Goal: Task Accomplishment & Management: Use online tool/utility

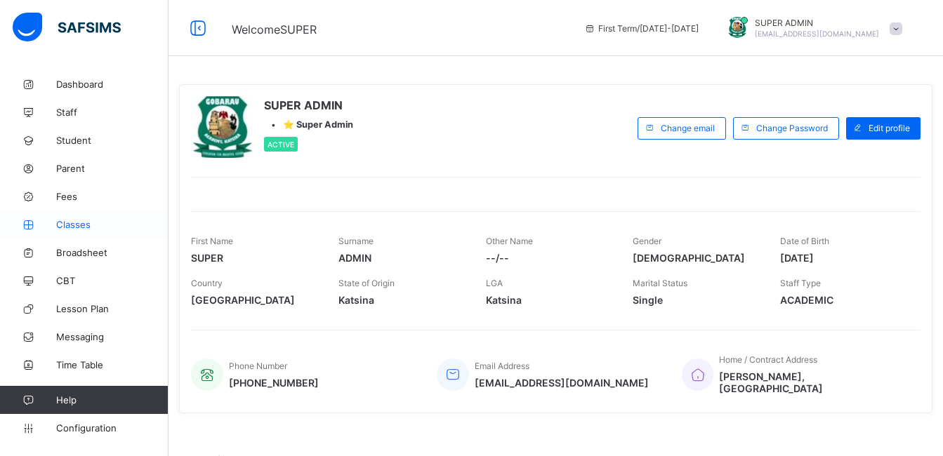
click at [91, 227] on span "Classes" at bounding box center [112, 224] width 112 height 11
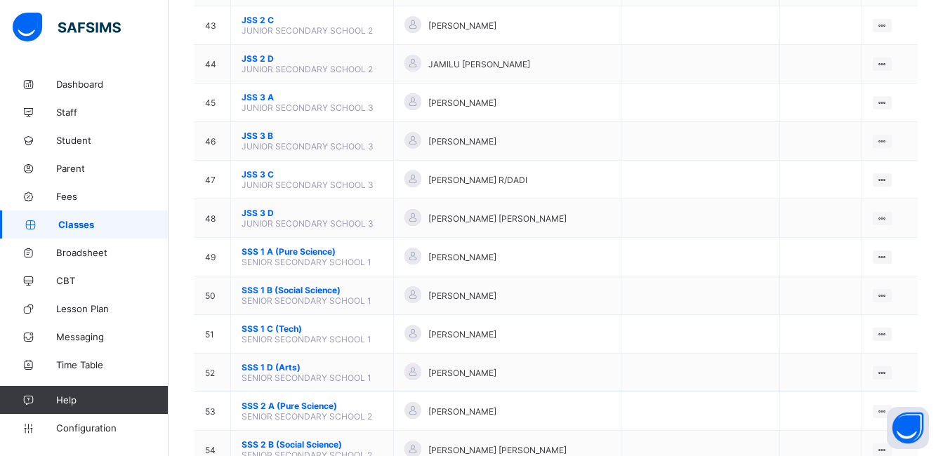
scroll to position [1795, 0]
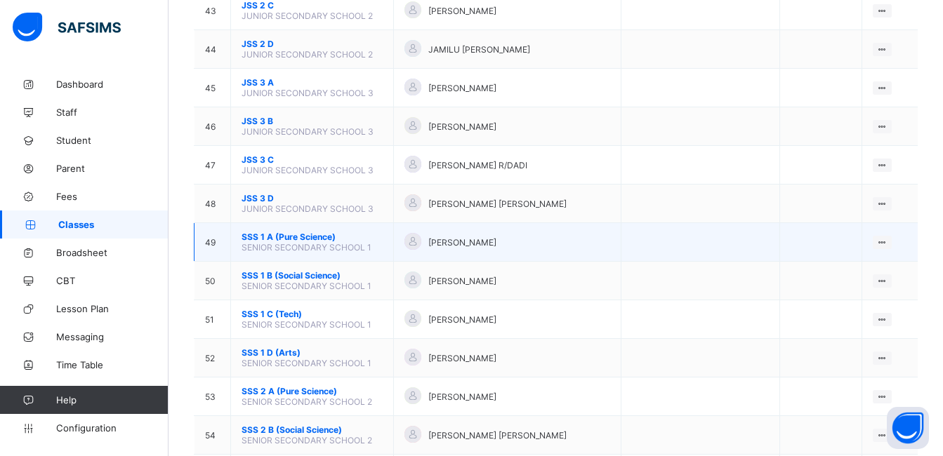
drag, startPoint x: 895, startPoint y: 247, endPoint x: 413, endPoint y: 242, distance: 481.5
click at [415, 241] on div at bounding box center [412, 241] width 17 height 17
click at [332, 240] on span "SSS 1 A (Pure Science)" at bounding box center [311, 237] width 141 height 11
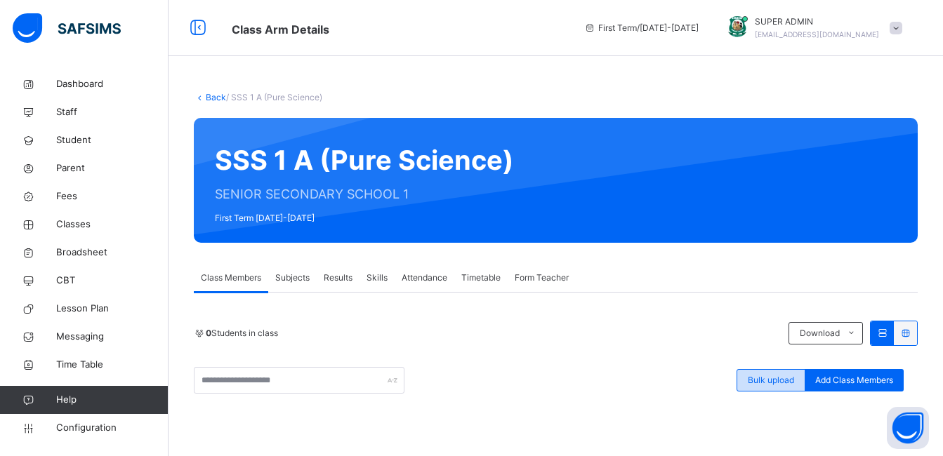
click at [794, 378] on span "Bulk upload" at bounding box center [770, 380] width 46 height 13
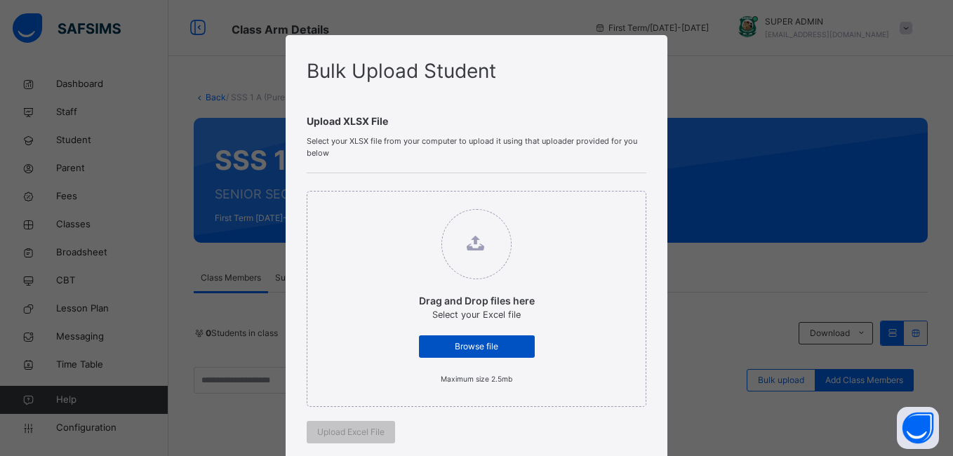
click at [455, 354] on div "Browse file" at bounding box center [477, 346] width 116 height 22
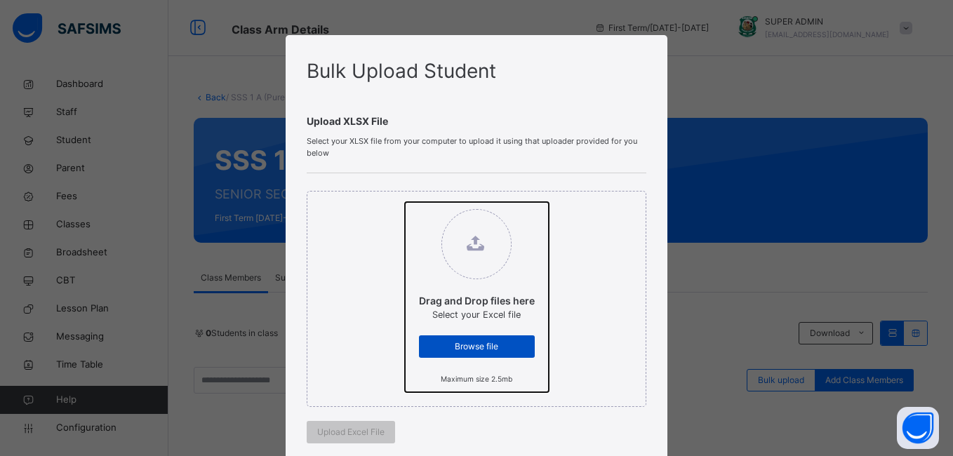
click at [405, 202] on input "Drag and Drop files here Select your Excel file Browse file Maximum size 2.5mb" at bounding box center [405, 202] width 0 height 0
type input "**********"
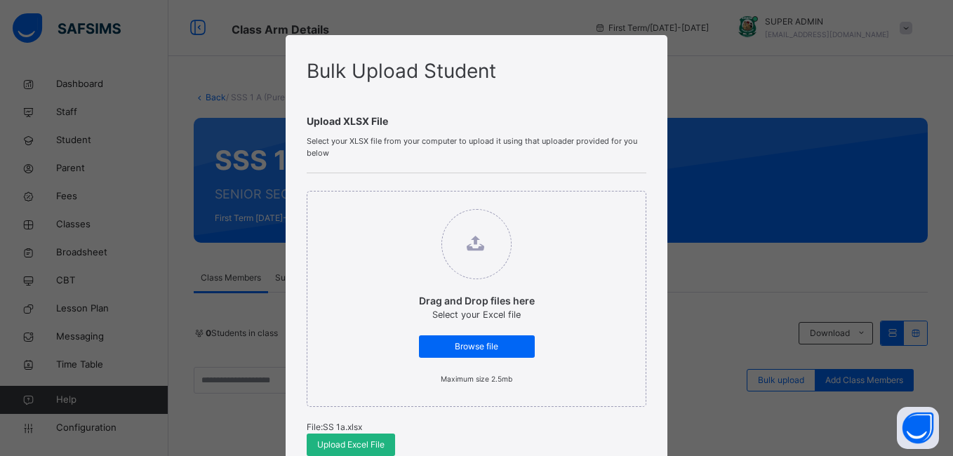
click at [366, 441] on span "Upload Excel File" at bounding box center [350, 445] width 67 height 13
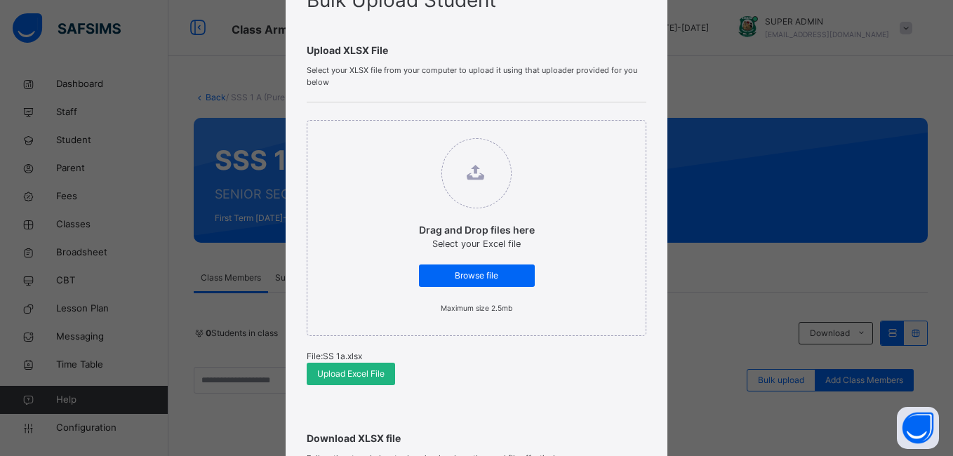
scroll to position [81, 0]
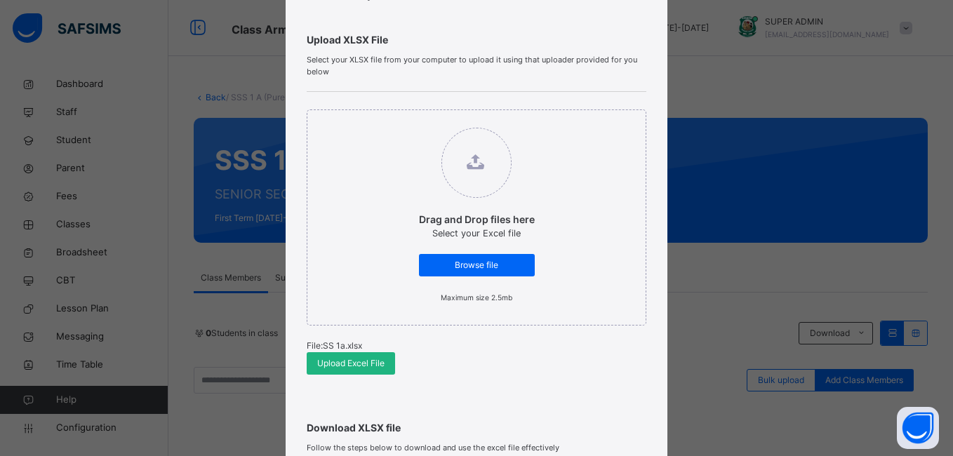
click at [360, 362] on span "Upload Excel File" at bounding box center [350, 363] width 67 height 13
click at [375, 361] on span "Upload Excel File" at bounding box center [350, 363] width 67 height 13
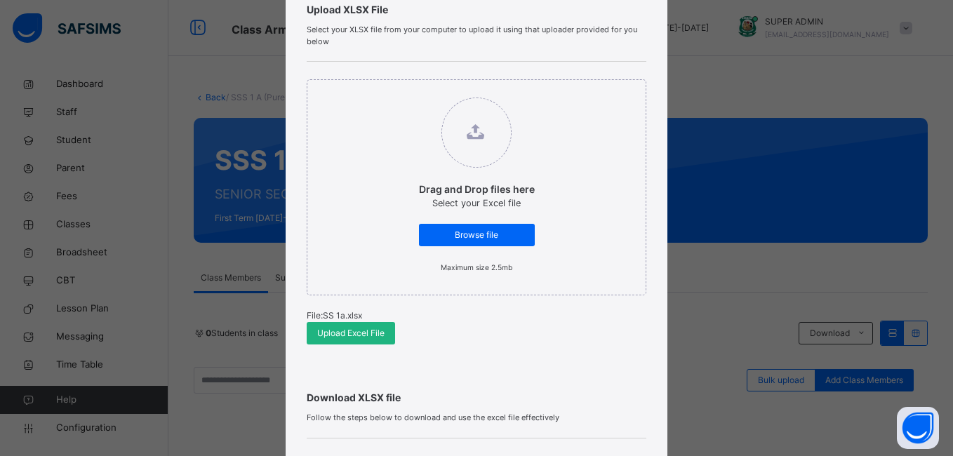
scroll to position [93, 0]
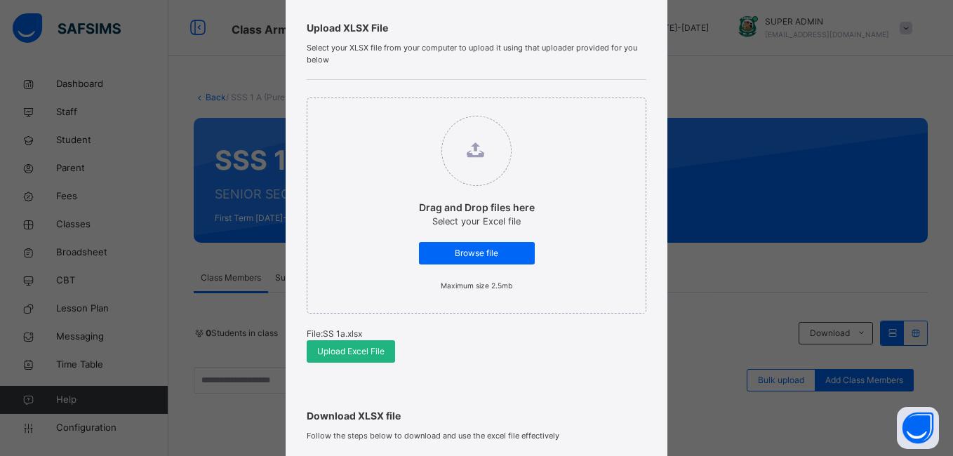
click at [375, 357] on span "Upload Excel File" at bounding box center [350, 351] width 67 height 13
click at [327, 354] on span "Upload Excel File" at bounding box center [350, 351] width 67 height 13
drag, startPoint x: 721, startPoint y: 121, endPoint x: 602, endPoint y: 28, distance: 150.9
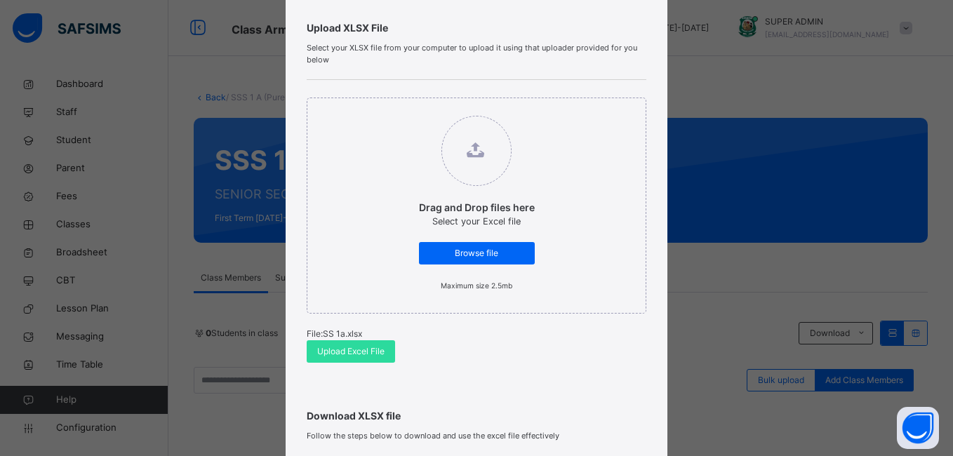
click at [721, 121] on div "Bulk Upload Student Upload XLSX File Select your XLSX file from your computer t…" at bounding box center [476, 228] width 953 height 456
click at [598, 54] on span "Select your XLSX file from your computer to upload it using that uploader provi…" at bounding box center [476, 53] width 339 height 23
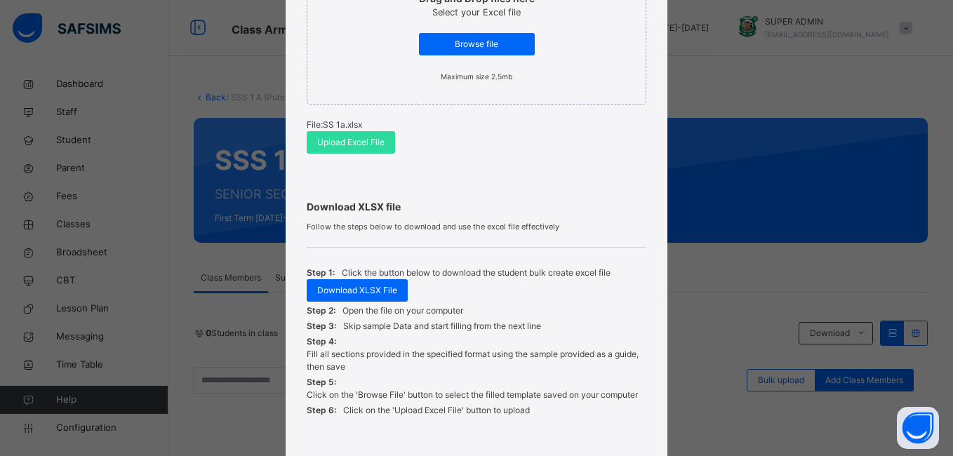
scroll to position [389, 0]
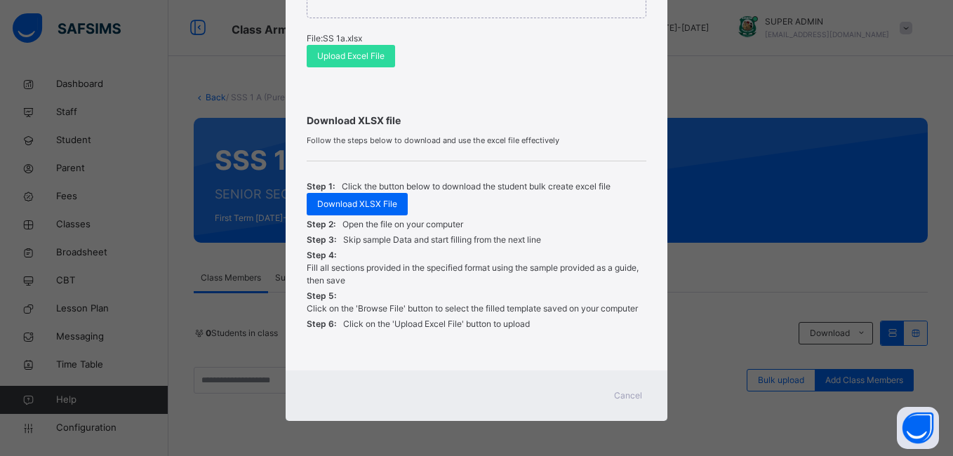
click at [629, 392] on span "Cancel" at bounding box center [628, 396] width 28 height 13
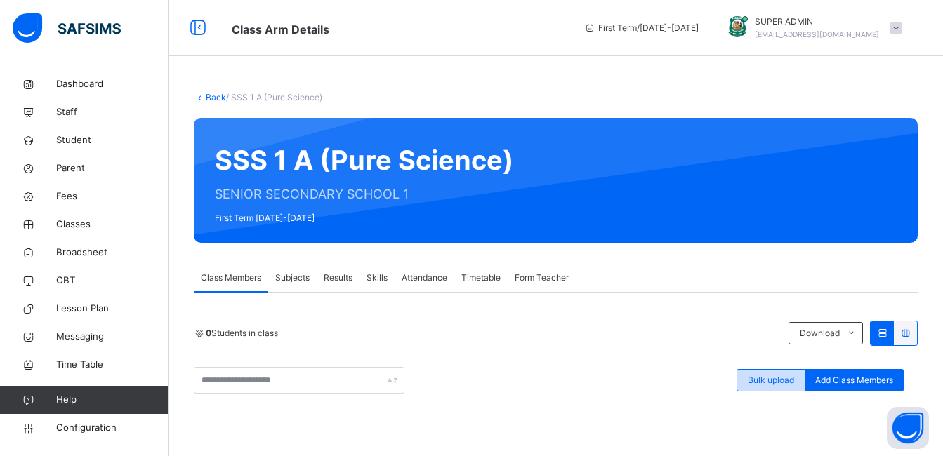
click at [787, 379] on span "Bulk upload" at bounding box center [770, 380] width 46 height 13
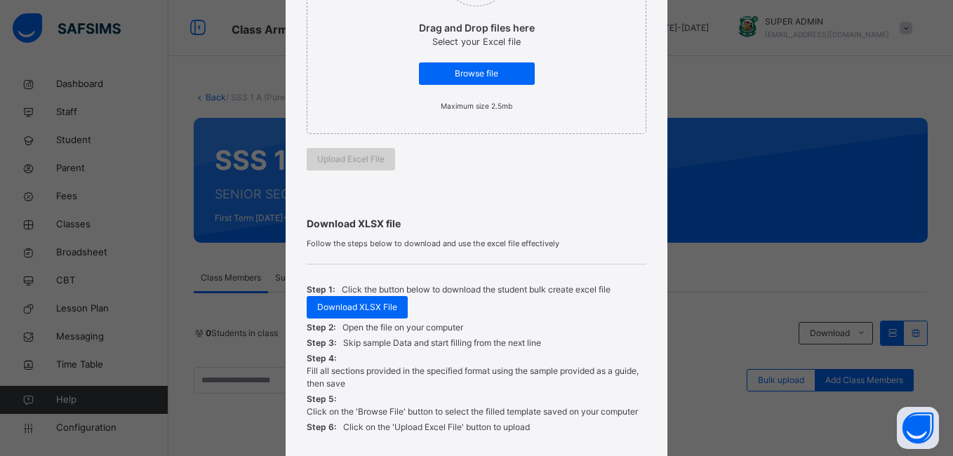
scroll to position [270, 0]
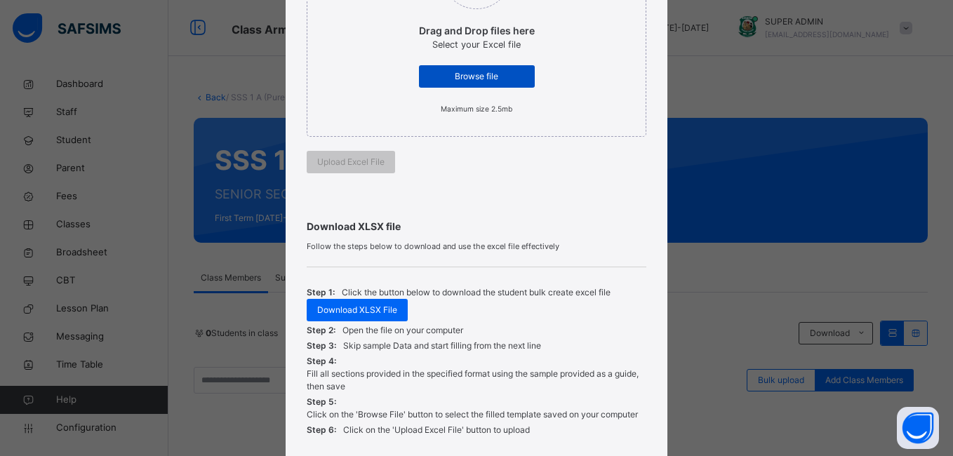
click at [468, 70] on span "Browse file" at bounding box center [477, 76] width 95 height 13
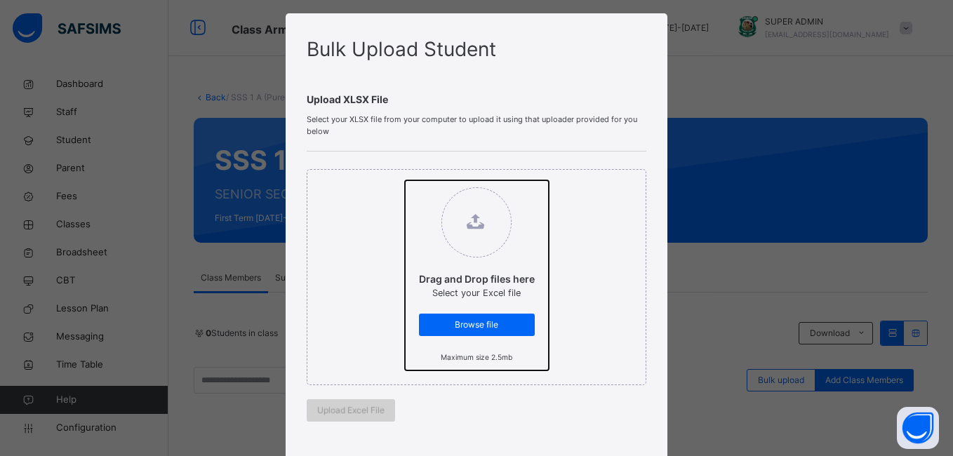
scroll to position [29, 0]
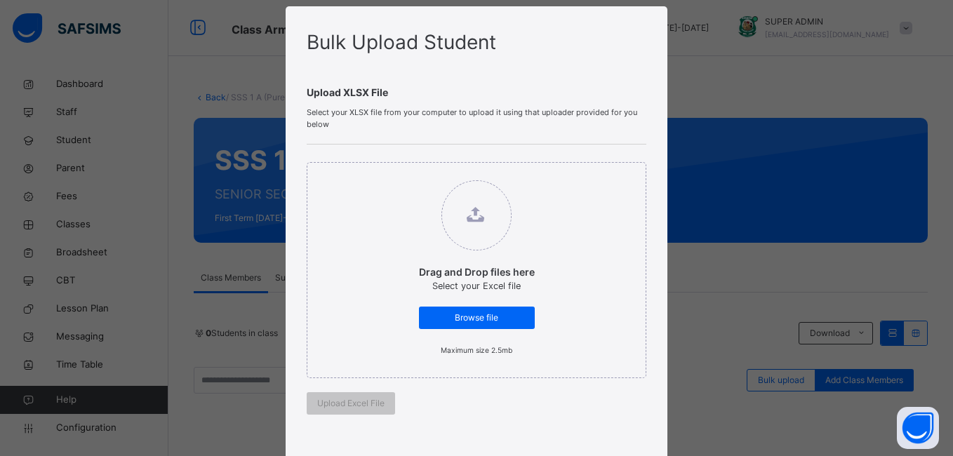
click at [357, 419] on div "Drag and Drop files here Select your Excel file Browse file Maximum size 2.5mb …" at bounding box center [476, 289] width 339 height 288
click at [451, 326] on div "Browse file" at bounding box center [477, 318] width 116 height 22
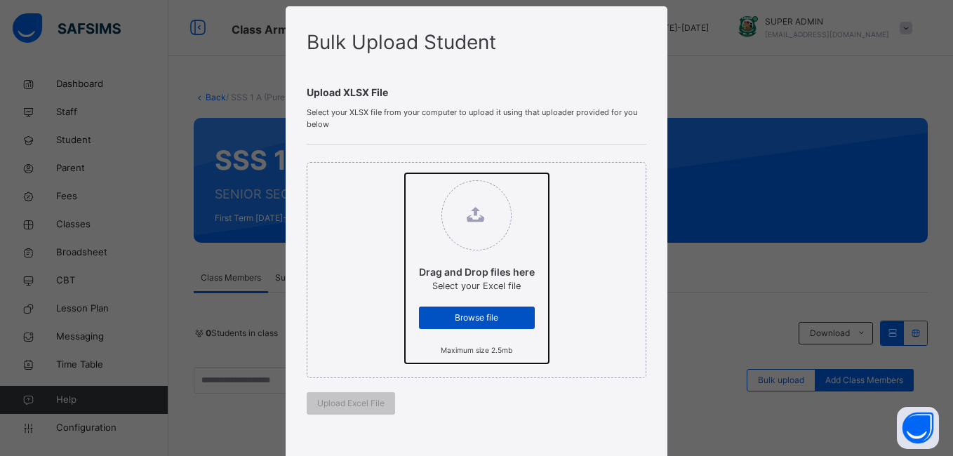
click at [405, 173] on input "Drag and Drop files here Select your Excel file Browse file Maximum size 2.5mb" at bounding box center [405, 173] width 0 height 0
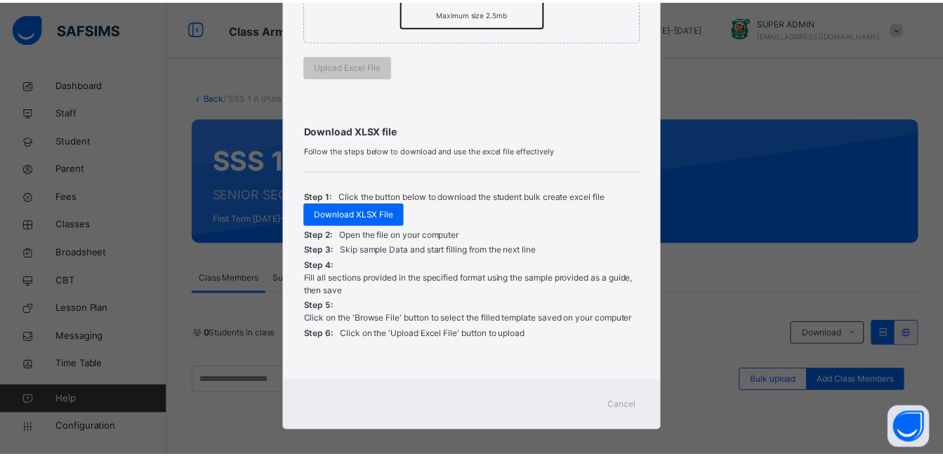
scroll to position [376, 0]
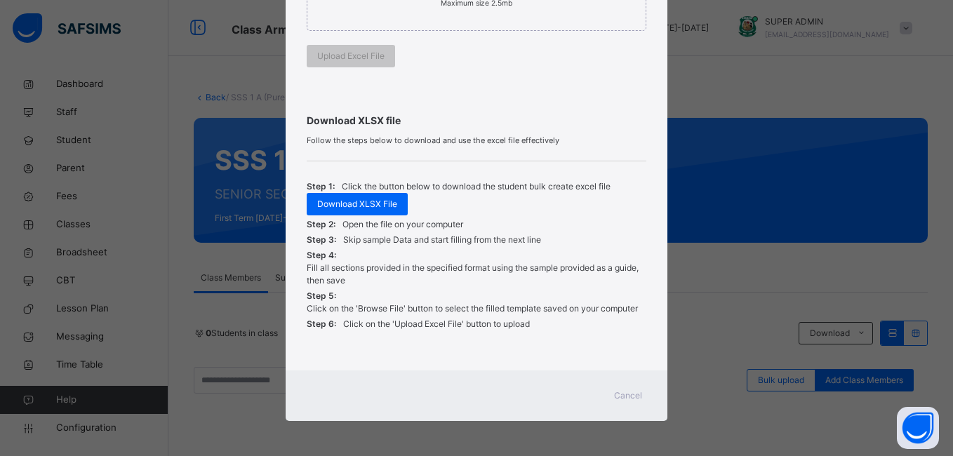
click at [633, 397] on span "Cancel" at bounding box center [628, 396] width 28 height 13
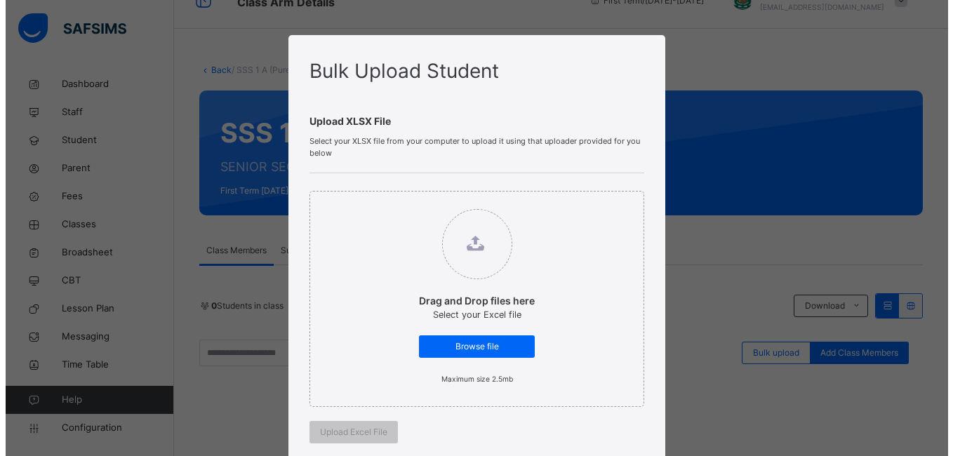
scroll to position [38, 0]
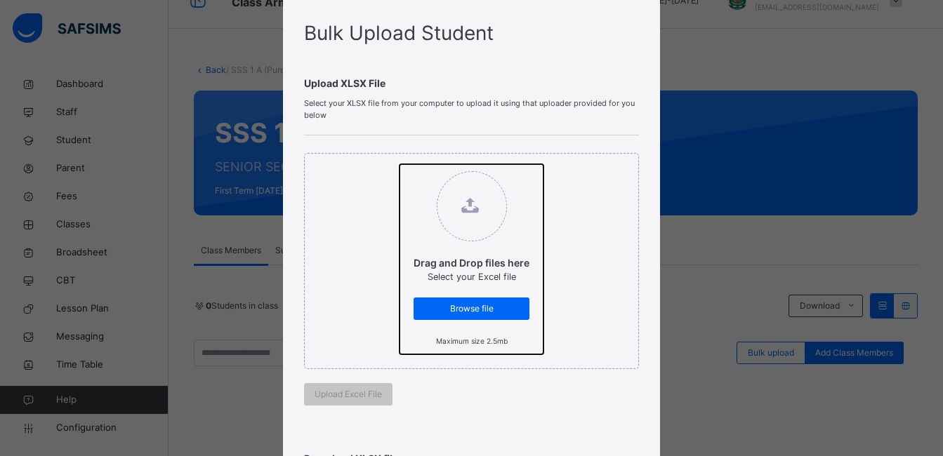
type input "**********"
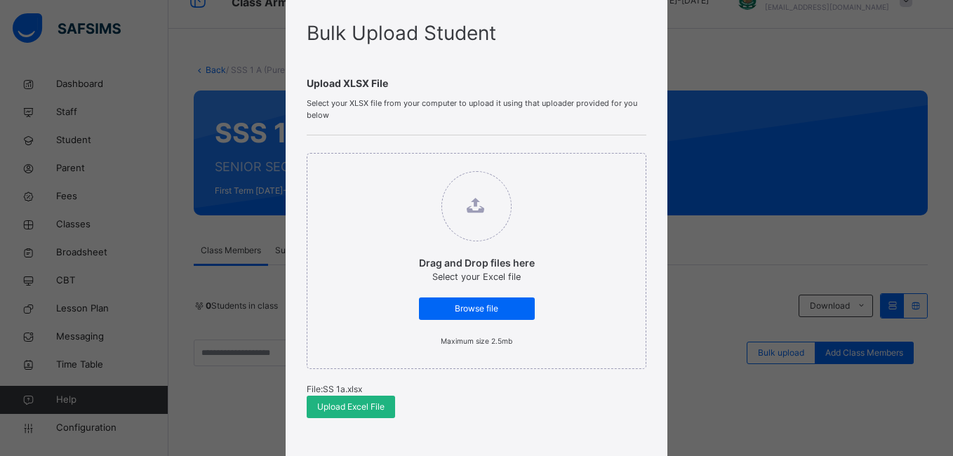
click at [352, 414] on div "Upload Excel File" at bounding box center [351, 407] width 88 height 22
click at [350, 402] on span "Upload Excel File" at bounding box center [350, 407] width 67 height 13
click at [350, 415] on div "Upload Excel File" at bounding box center [351, 407] width 88 height 22
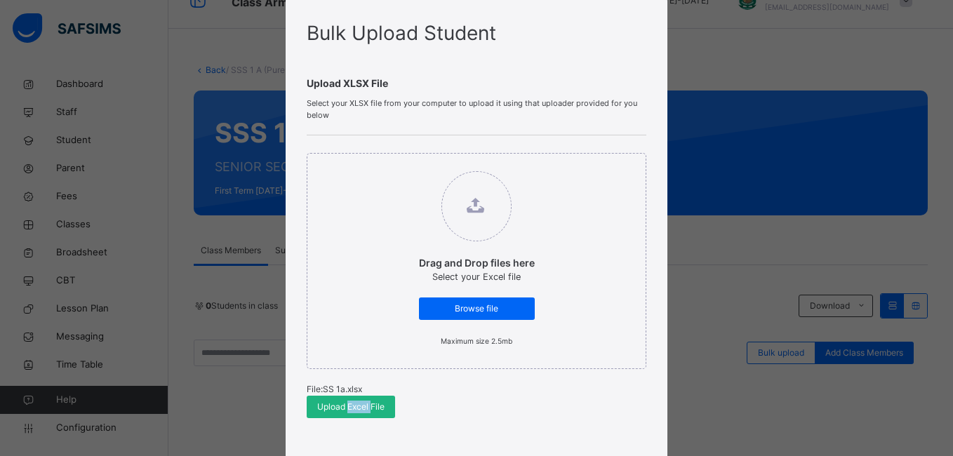
click at [350, 415] on div "Upload Excel File" at bounding box center [351, 407] width 88 height 22
click at [328, 408] on span "Upload Excel File" at bounding box center [350, 407] width 67 height 13
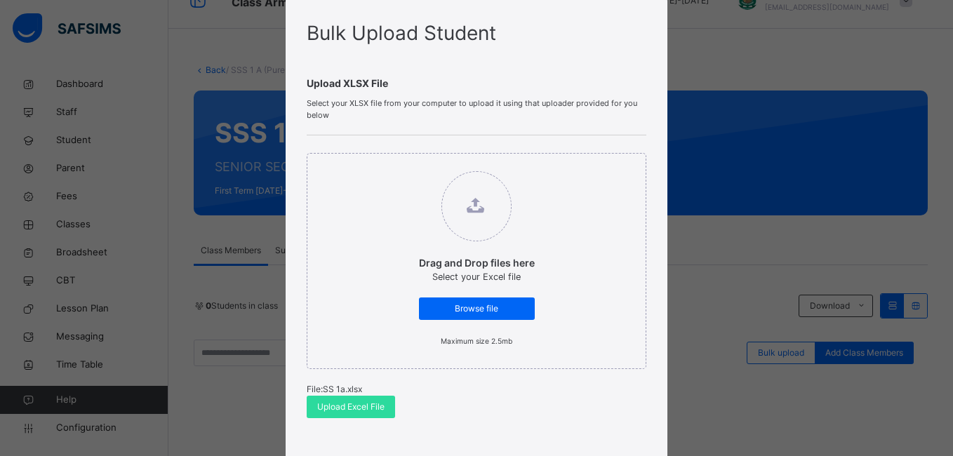
click at [367, 422] on div "Drag and Drop files here Select your Excel file Browse file Maximum size 2.5mb …" at bounding box center [476, 285] width 339 height 300
click at [367, 410] on span "Upload Excel File" at bounding box center [350, 407] width 67 height 13
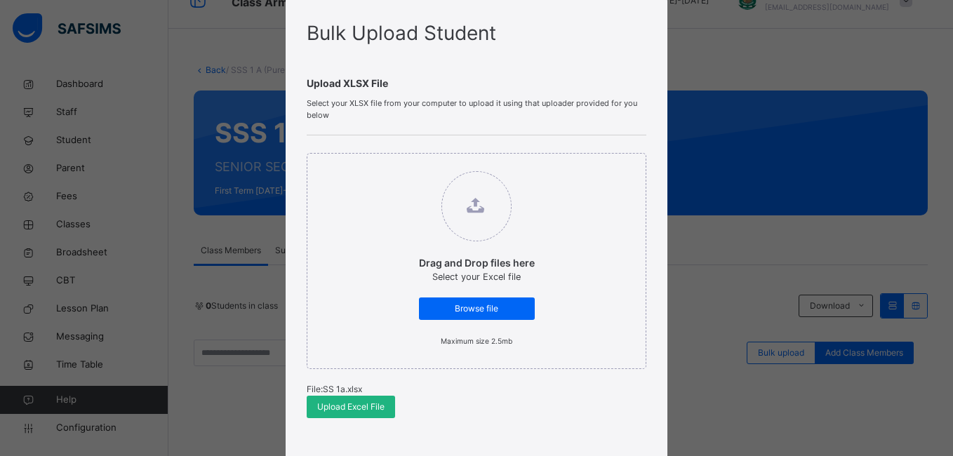
click at [367, 410] on span "Upload Excel File" at bounding box center [350, 407] width 67 height 13
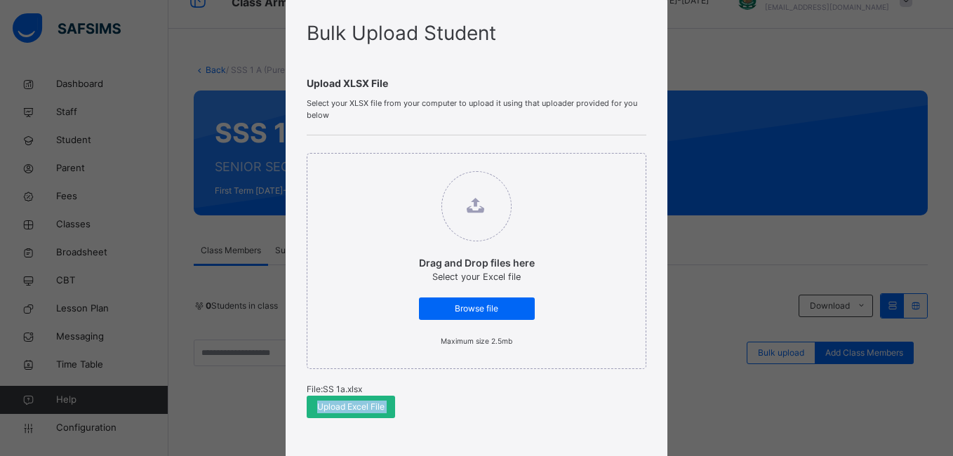
click at [367, 410] on span "Upload Excel File" at bounding box center [350, 407] width 67 height 13
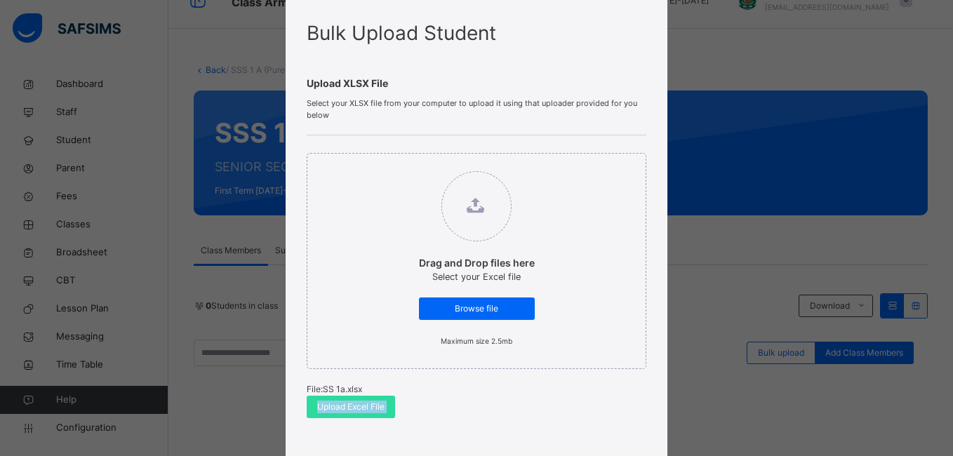
click at [401, 413] on div "Drag and Drop files here Select your Excel file Browse file Maximum size 2.5mb …" at bounding box center [476, 285] width 339 height 300
click at [378, 414] on div "Upload Excel File" at bounding box center [351, 407] width 88 height 22
click at [719, 127] on div "Bulk Upload Student Upload XLSX File Select your XLSX file from your computer t…" at bounding box center [476, 228] width 953 height 456
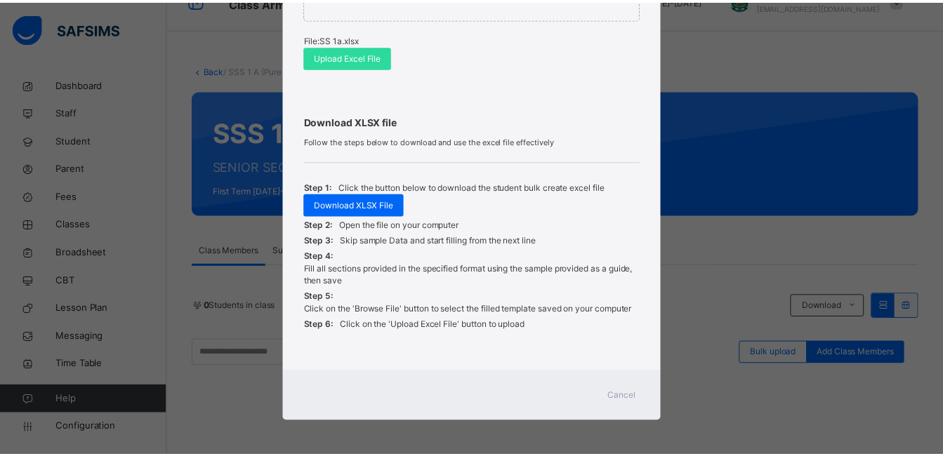
scroll to position [389, 0]
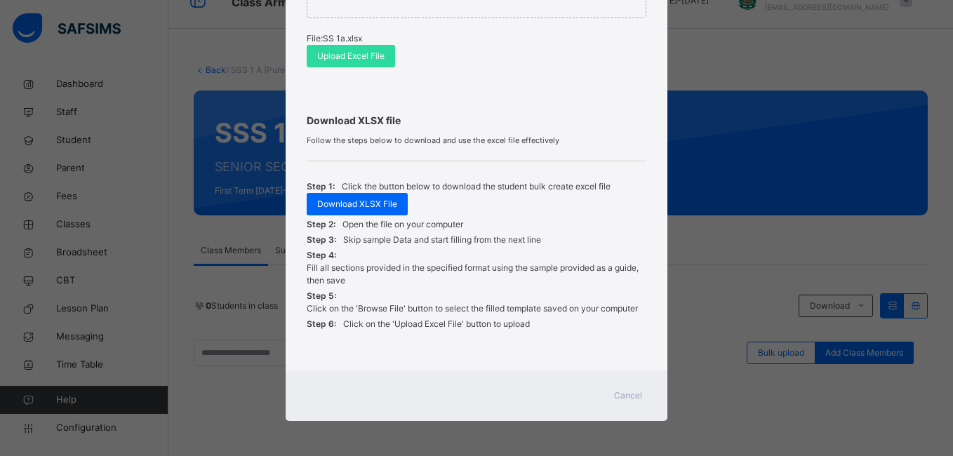
click at [627, 397] on span "Cancel" at bounding box center [628, 396] width 28 height 13
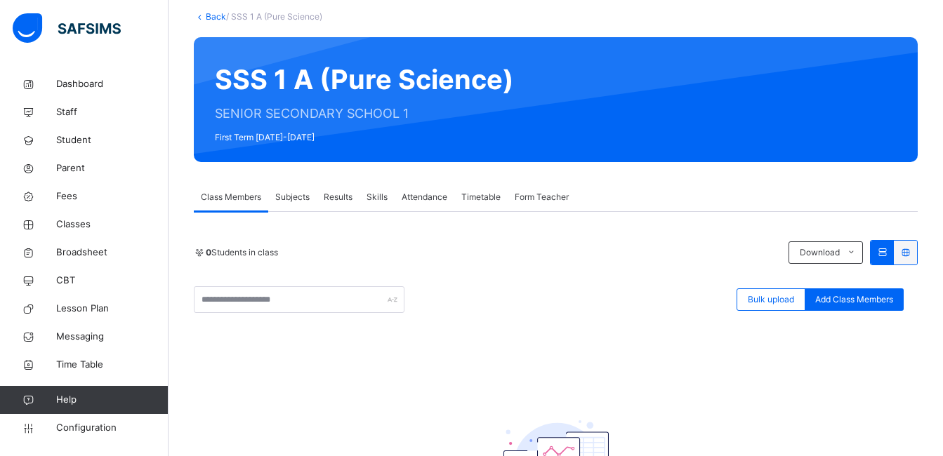
scroll to position [0, 0]
